Goal: Navigation & Orientation: Find specific page/section

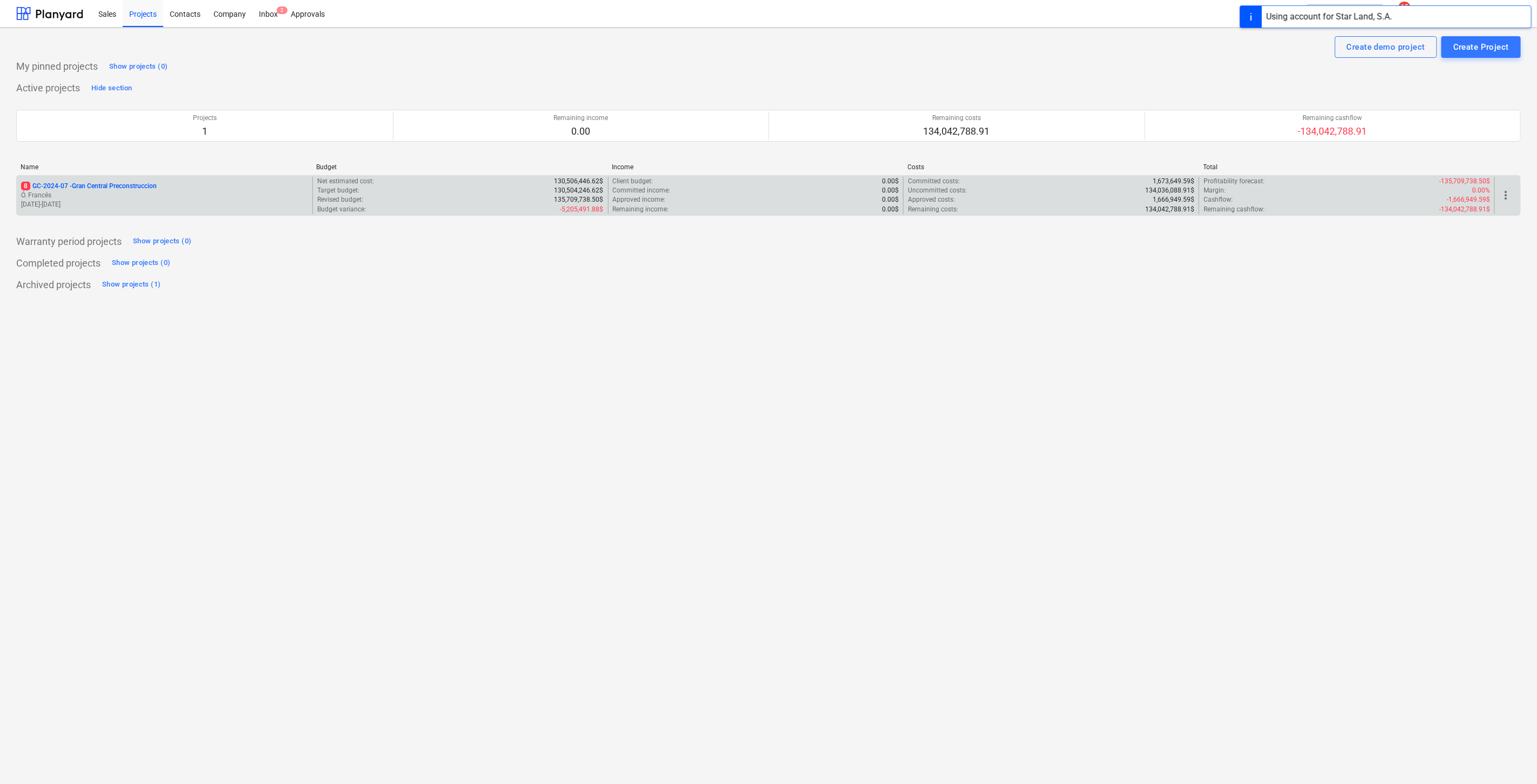
click at [114, 191] on p "Ó. Francés" at bounding box center [164, 195] width 287 height 9
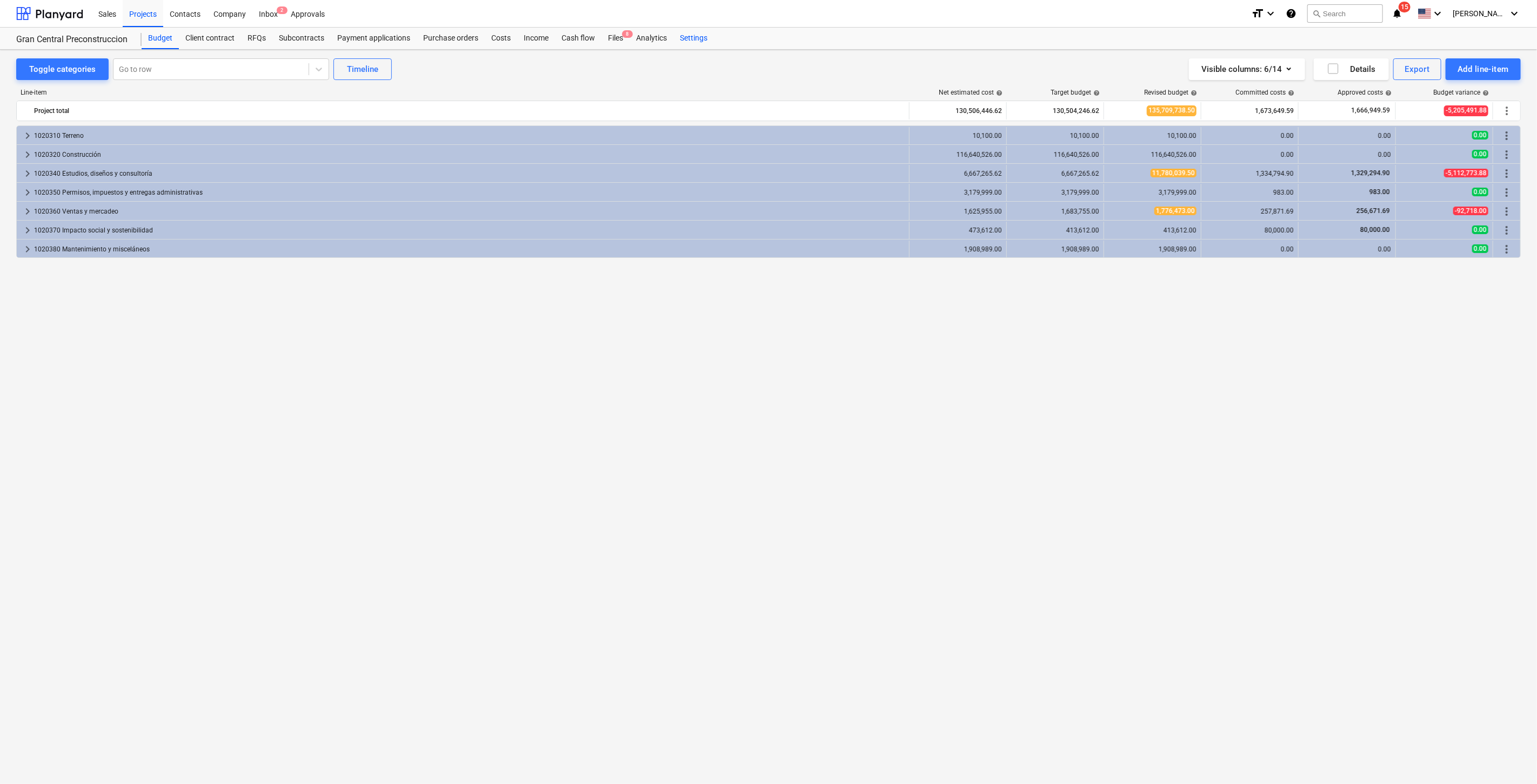
click at [700, 30] on div "Settings" at bounding box center [693, 38] width 40 height 22
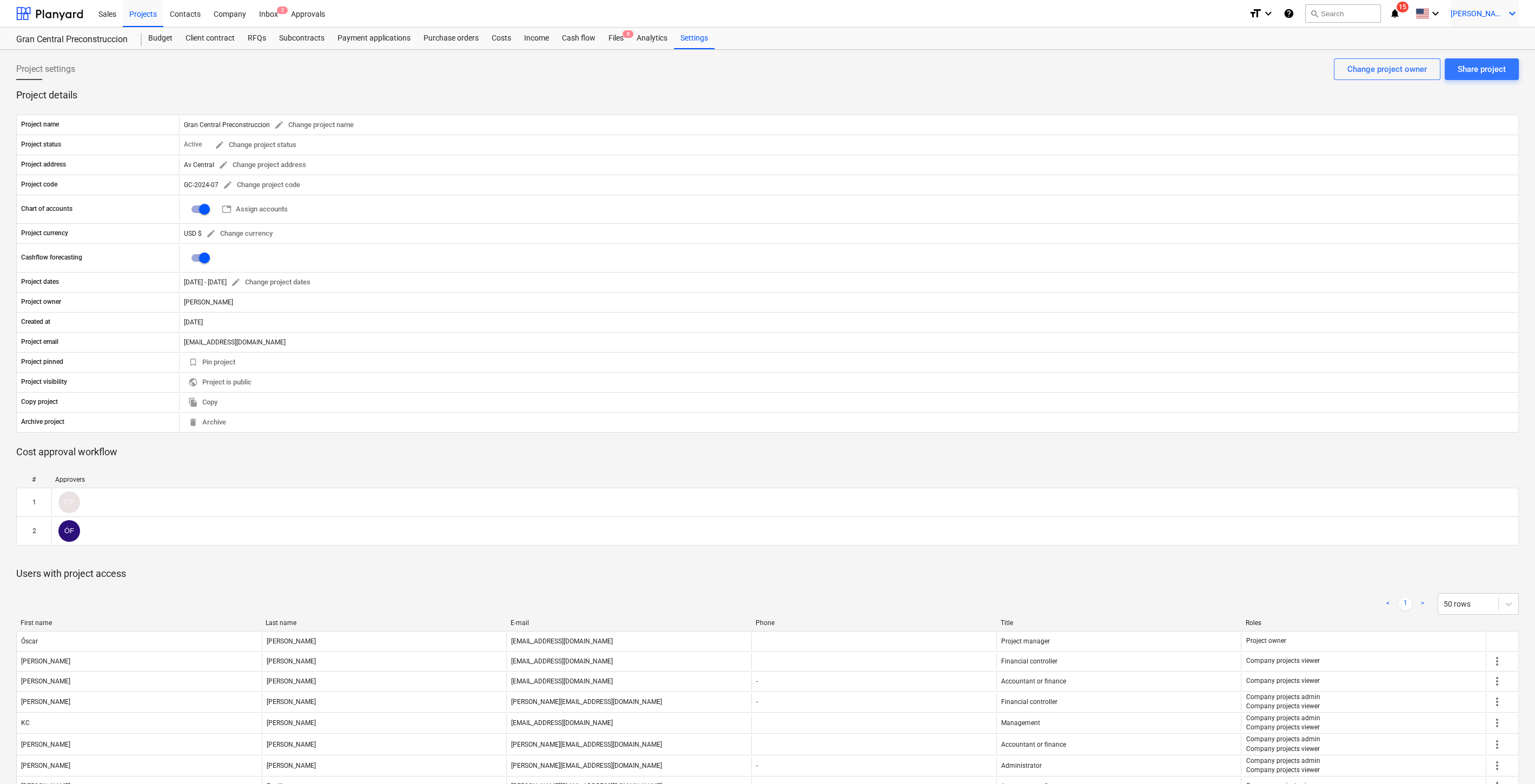
click at [1504, 11] on span "[PERSON_NAME]" at bounding box center [1478, 13] width 54 height 9
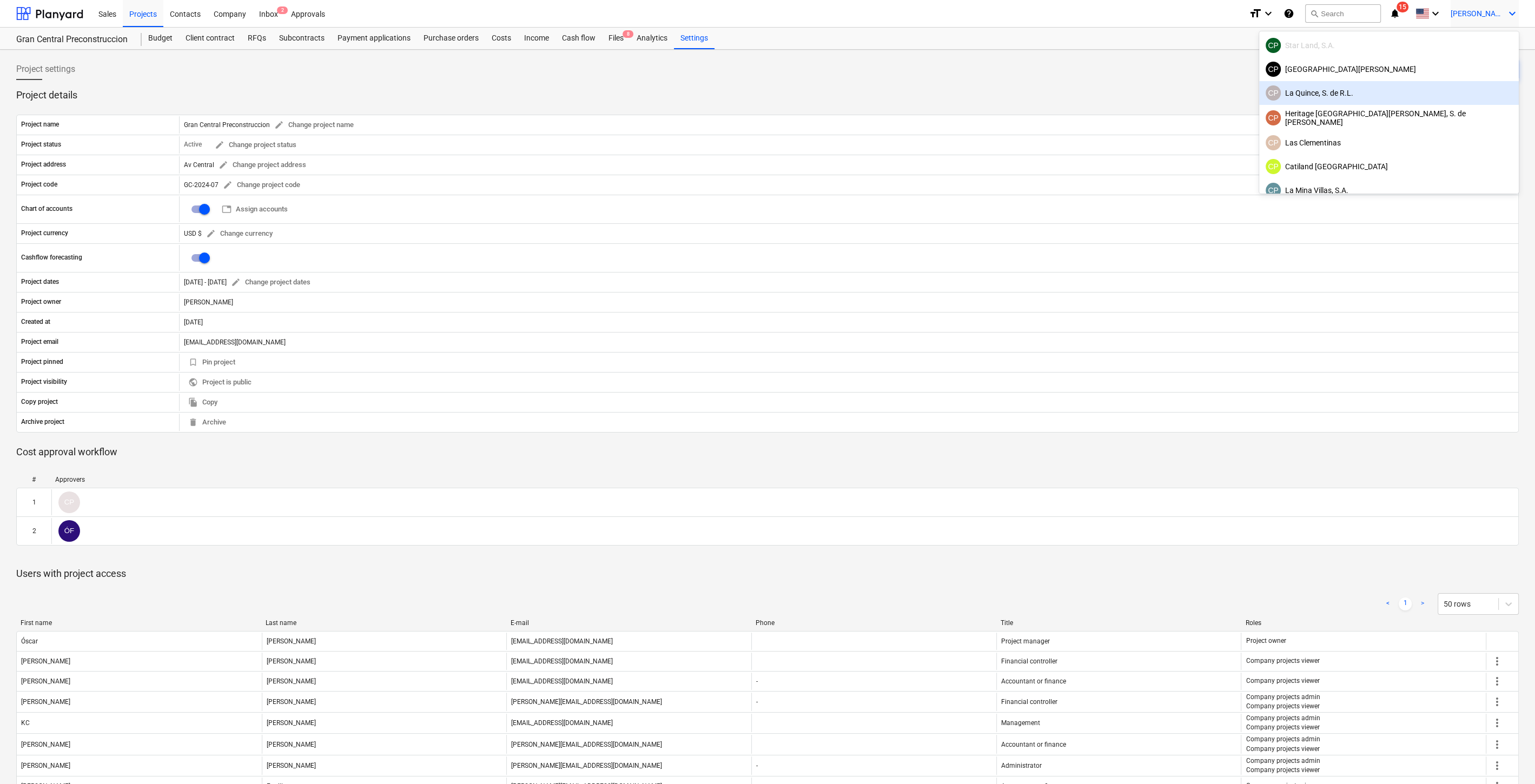
click at [1463, 90] on div "[PERSON_NAME], S. de [PERSON_NAME]" at bounding box center [1389, 93] width 247 height 15
